Goal: Use online tool/utility: Use online tool/utility

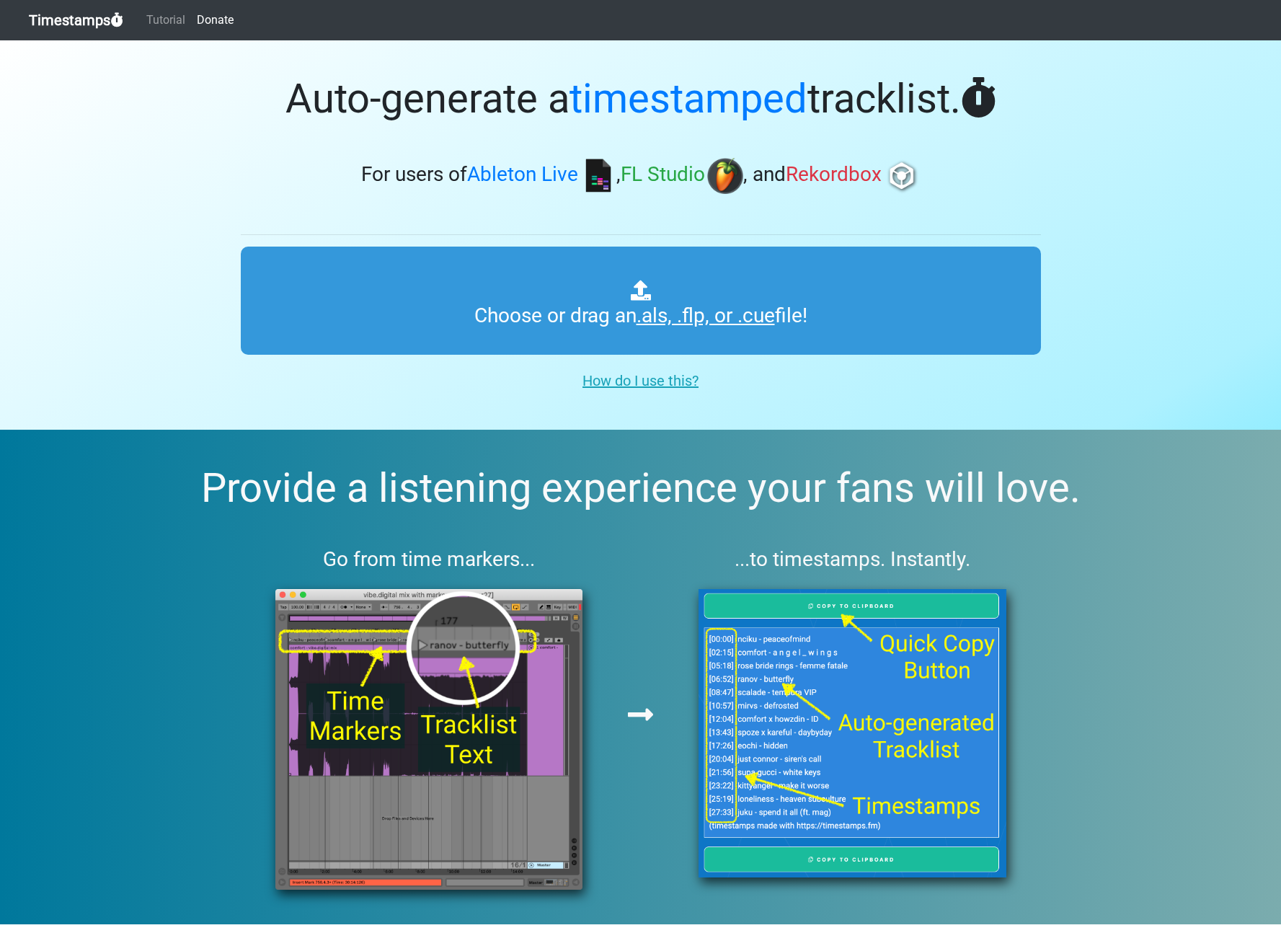
type input "C:\fakepath\Mikimoto Summer 2025 Mix.als"
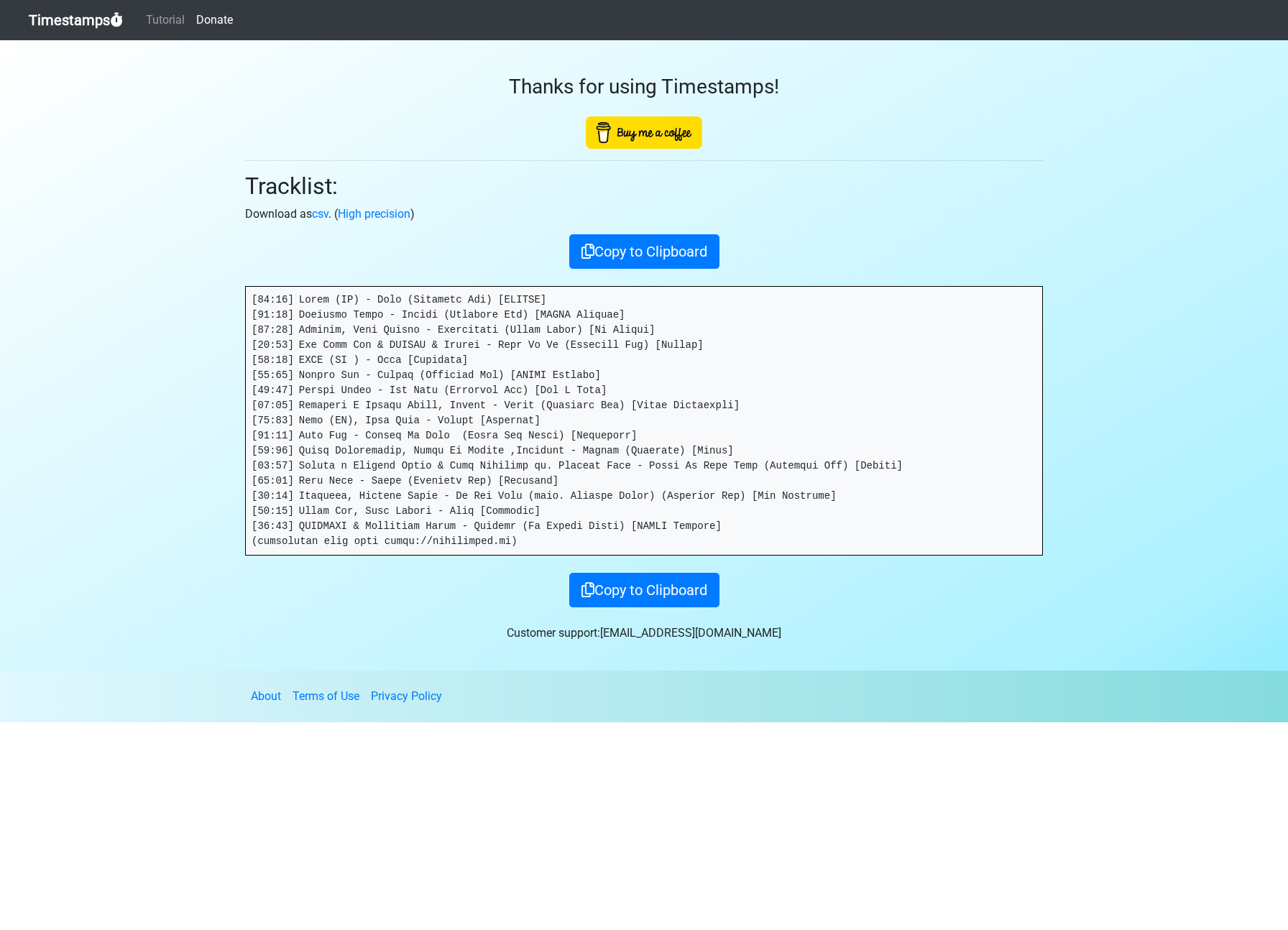
drag, startPoint x: 497, startPoint y: 357, endPoint x: 567, endPoint y: 292, distance: 95.5
click at [497, 357] on pre at bounding box center [644, 421] width 797 height 268
click at [617, 253] on button "Copy to Clipboard" at bounding box center [644, 251] width 151 height 35
click at [908, 212] on p "Download as csv . ( High precision )" at bounding box center [644, 213] width 798 height 17
